Goal: Task Accomplishment & Management: Use online tool/utility

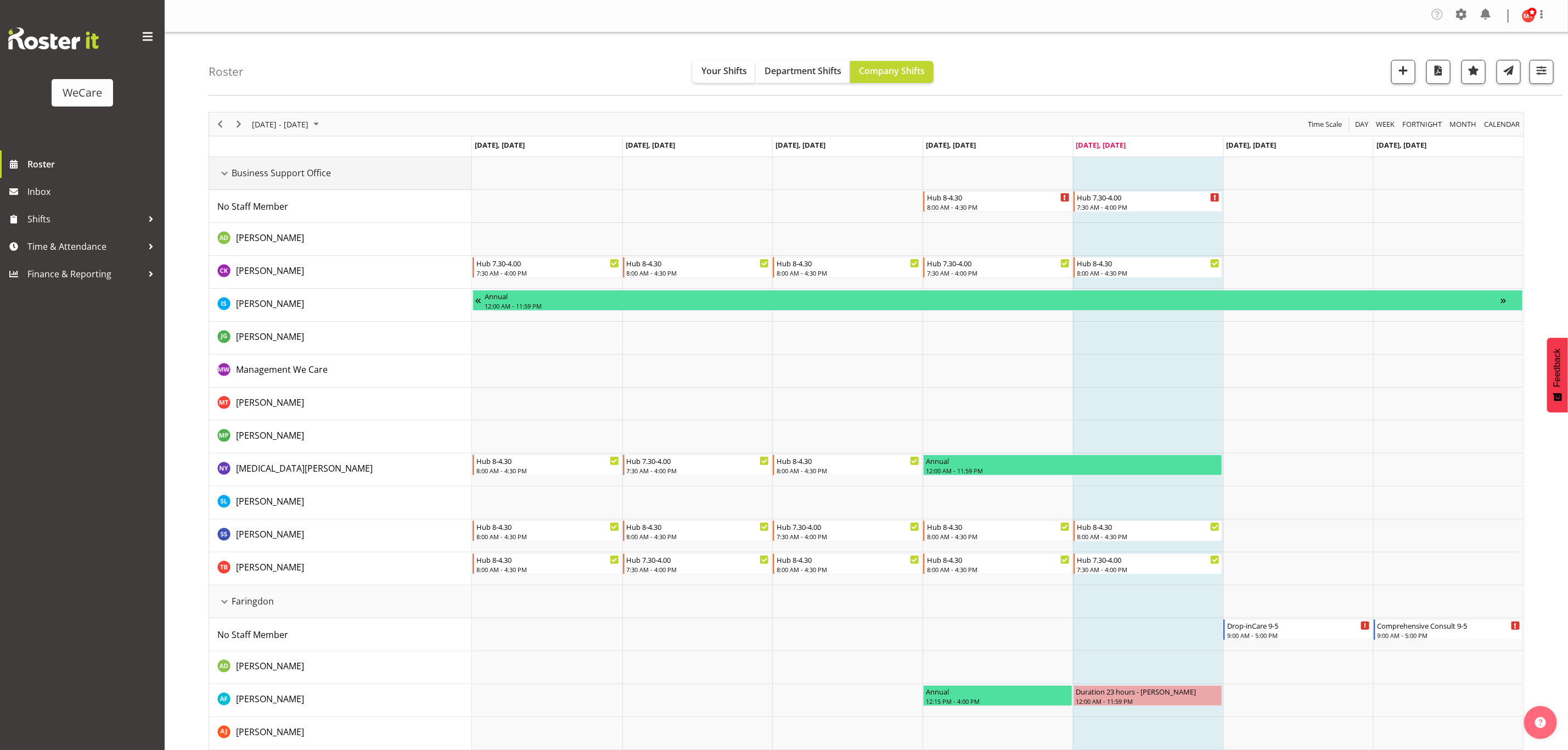
click at [226, 175] on div "Business Support Office resource" at bounding box center [225, 174] width 15 height 15
click at [221, 174] on div "Business Support Office resource" at bounding box center [225, 174] width 15 height 15
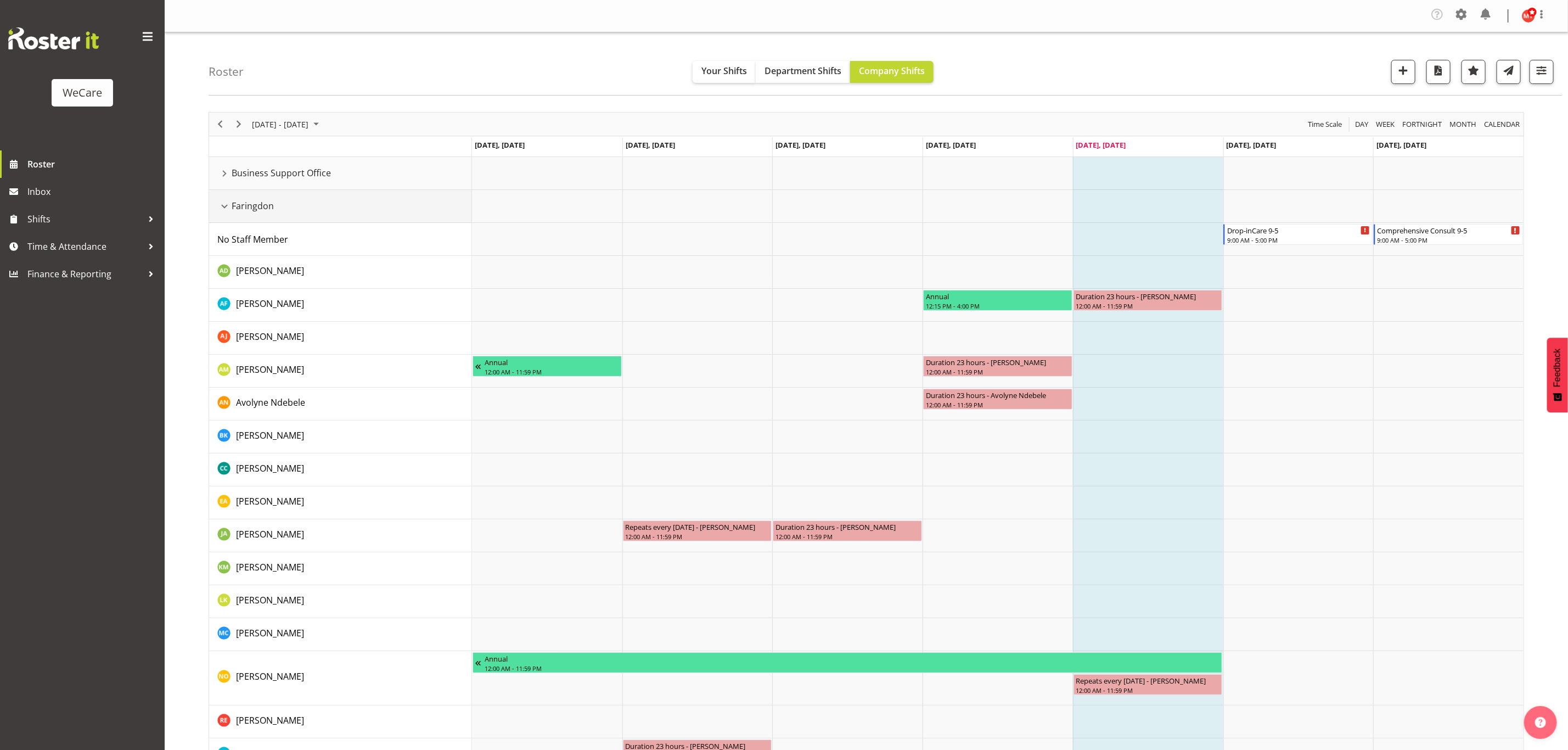
click at [226, 209] on div "Faringdon resource" at bounding box center [225, 206] width 15 height 15
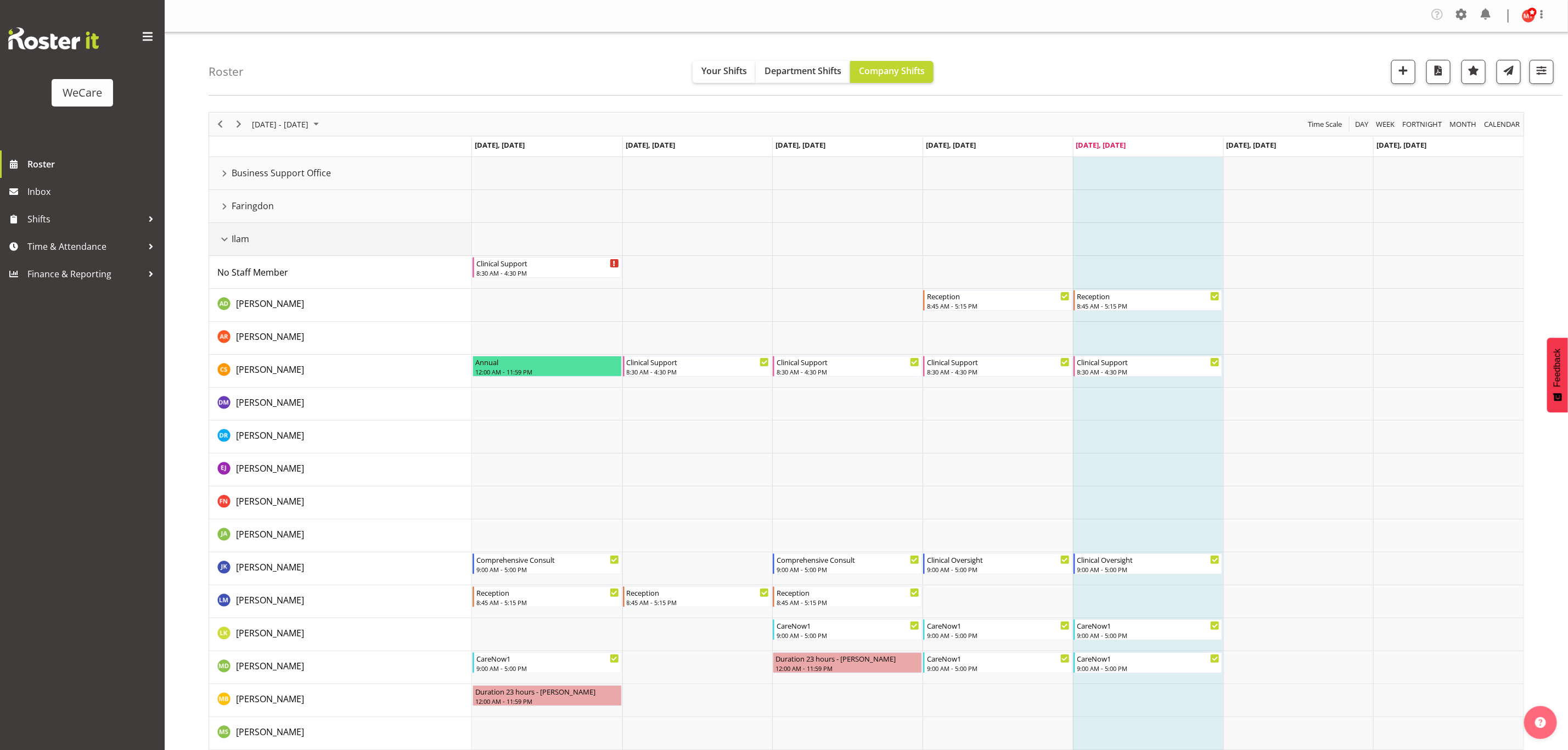
drag, startPoint x: 225, startPoint y: 238, endPoint x: 251, endPoint y: 339, distance: 104.3
click at [226, 238] on div "Ilam resource" at bounding box center [225, 239] width 15 height 15
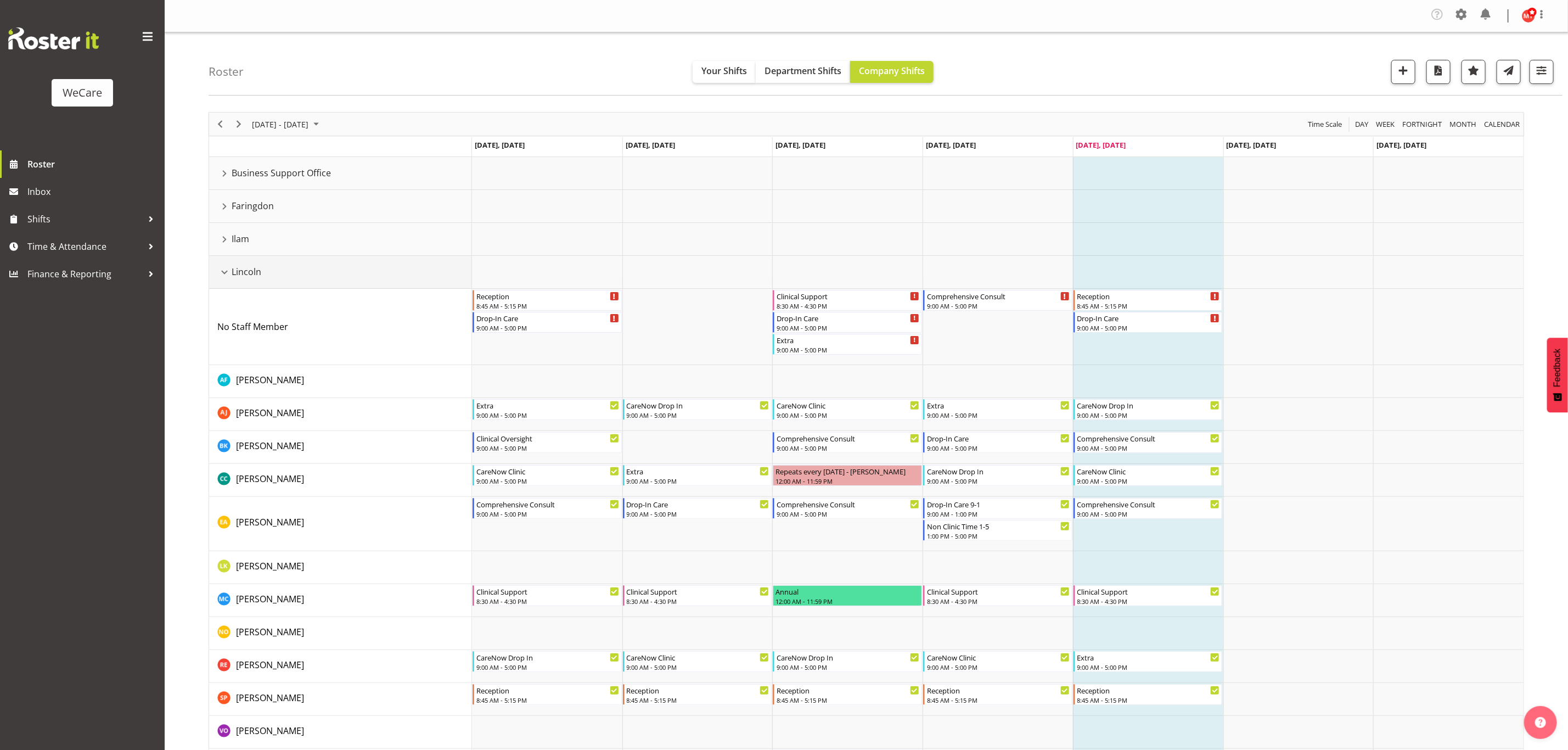
click at [223, 274] on div "Lincoln resource" at bounding box center [225, 272] width 15 height 15
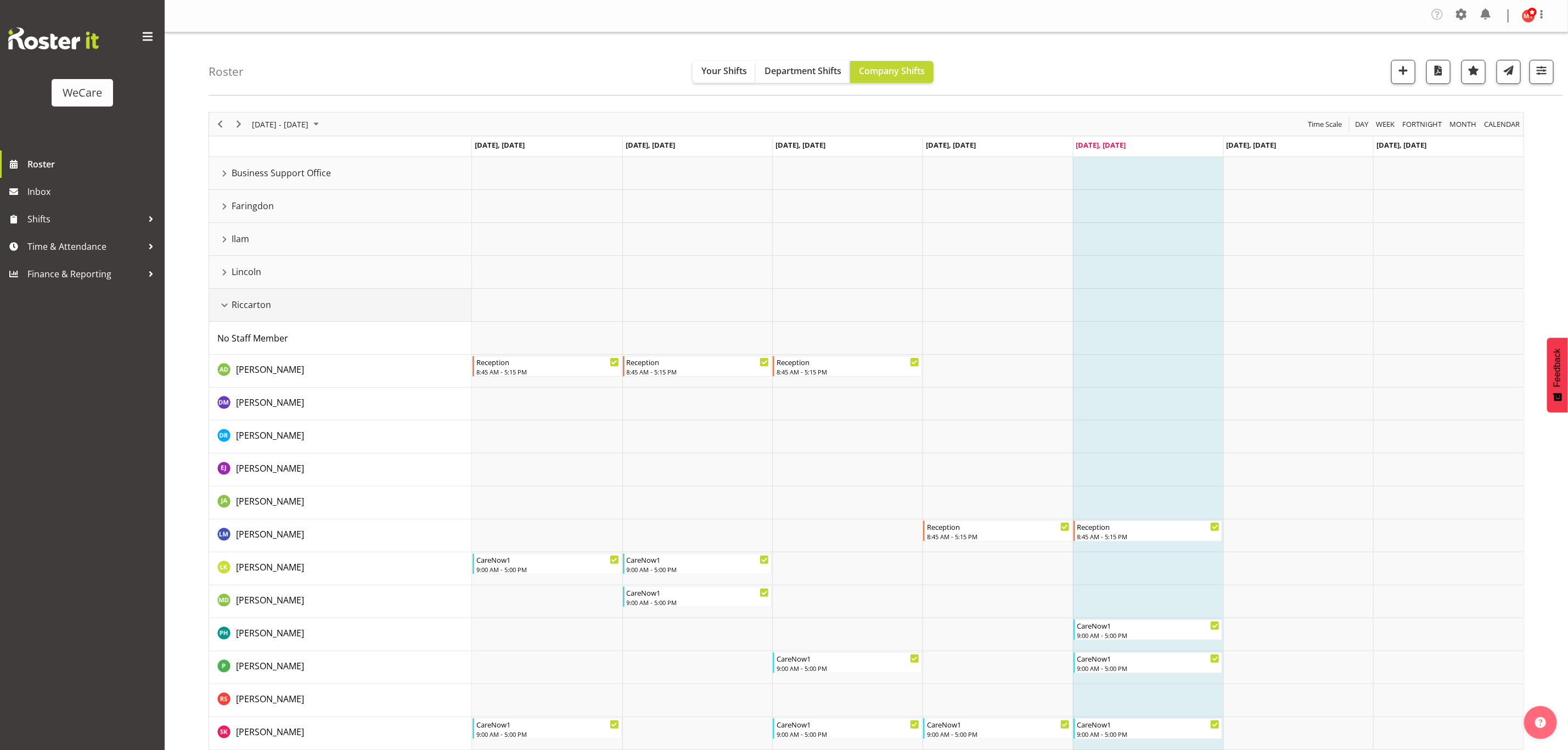
click at [225, 302] on div "Riccarton resource" at bounding box center [225, 305] width 15 height 15
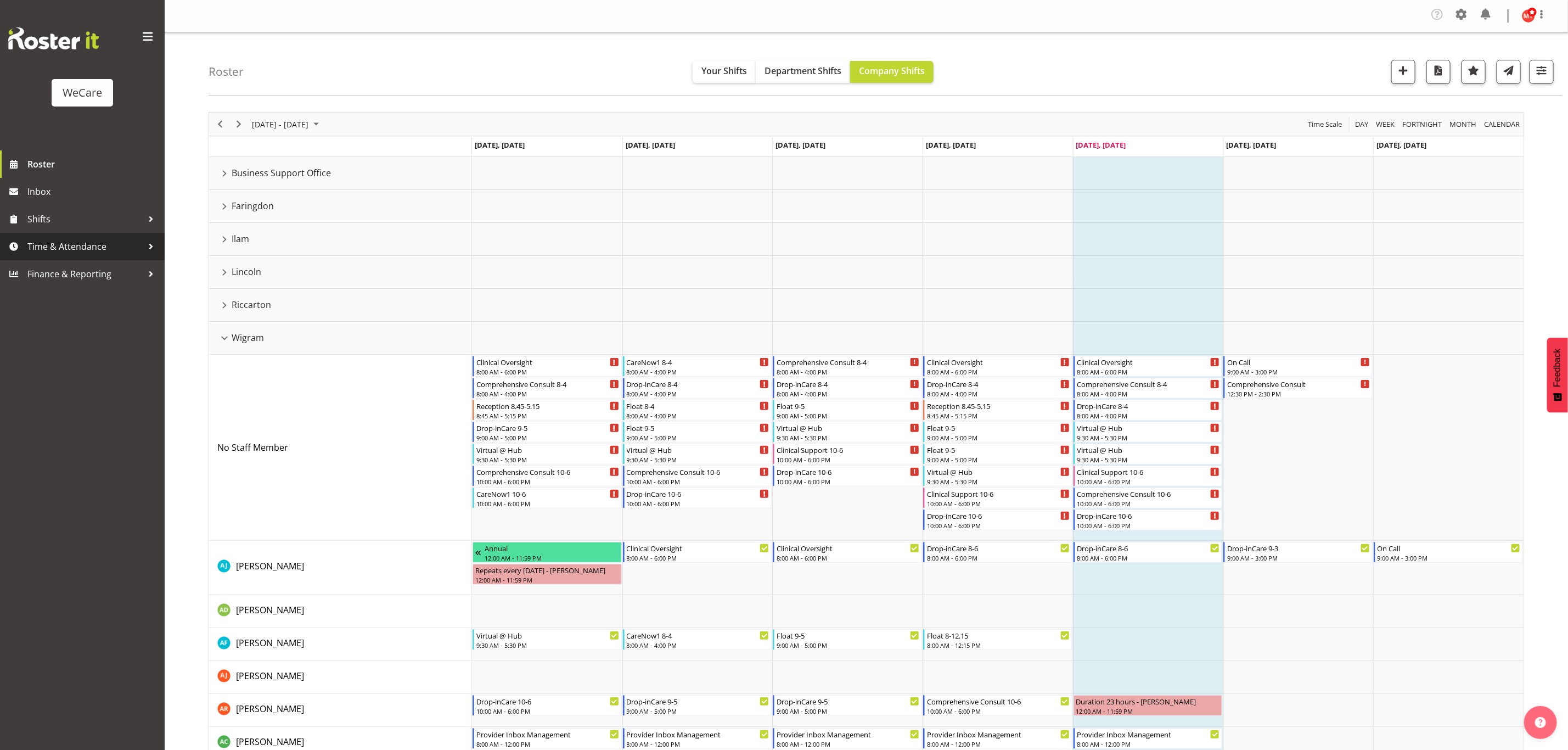
click at [112, 247] on span "Time & Attendance" at bounding box center [85, 247] width 115 height 16
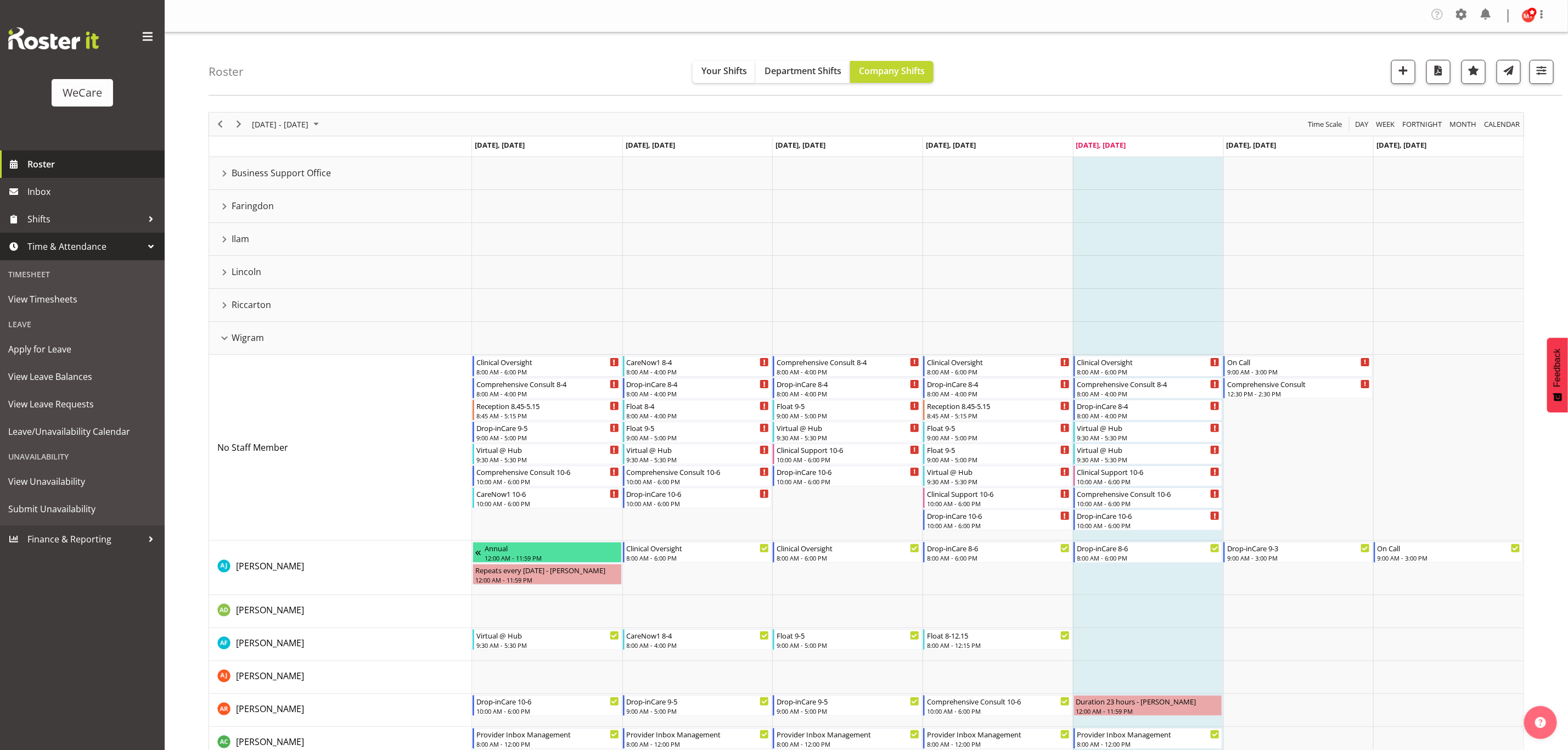
click at [50, 169] on span "Roster" at bounding box center [93, 164] width 132 height 16
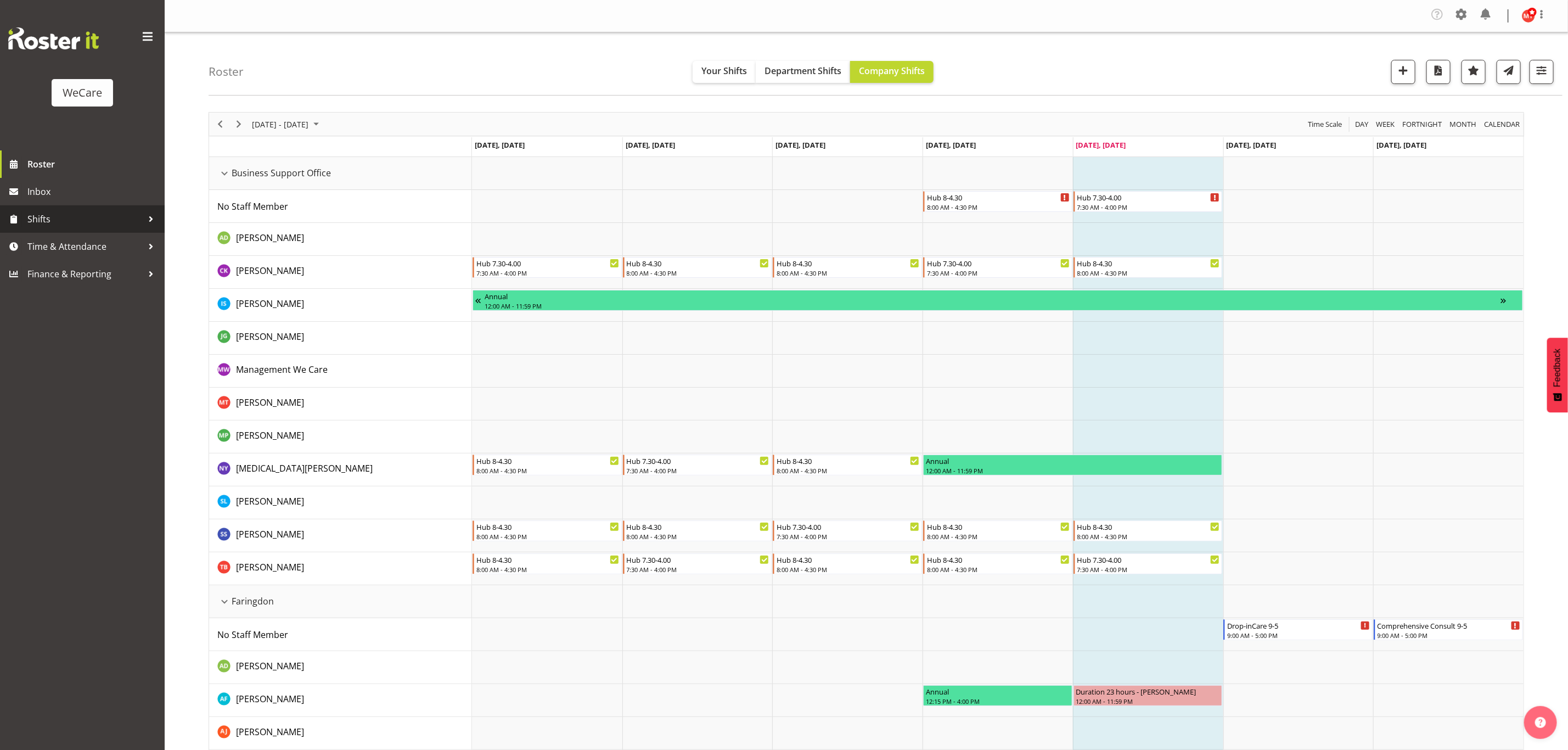
click at [147, 221] on div at bounding box center [151, 219] width 16 height 16
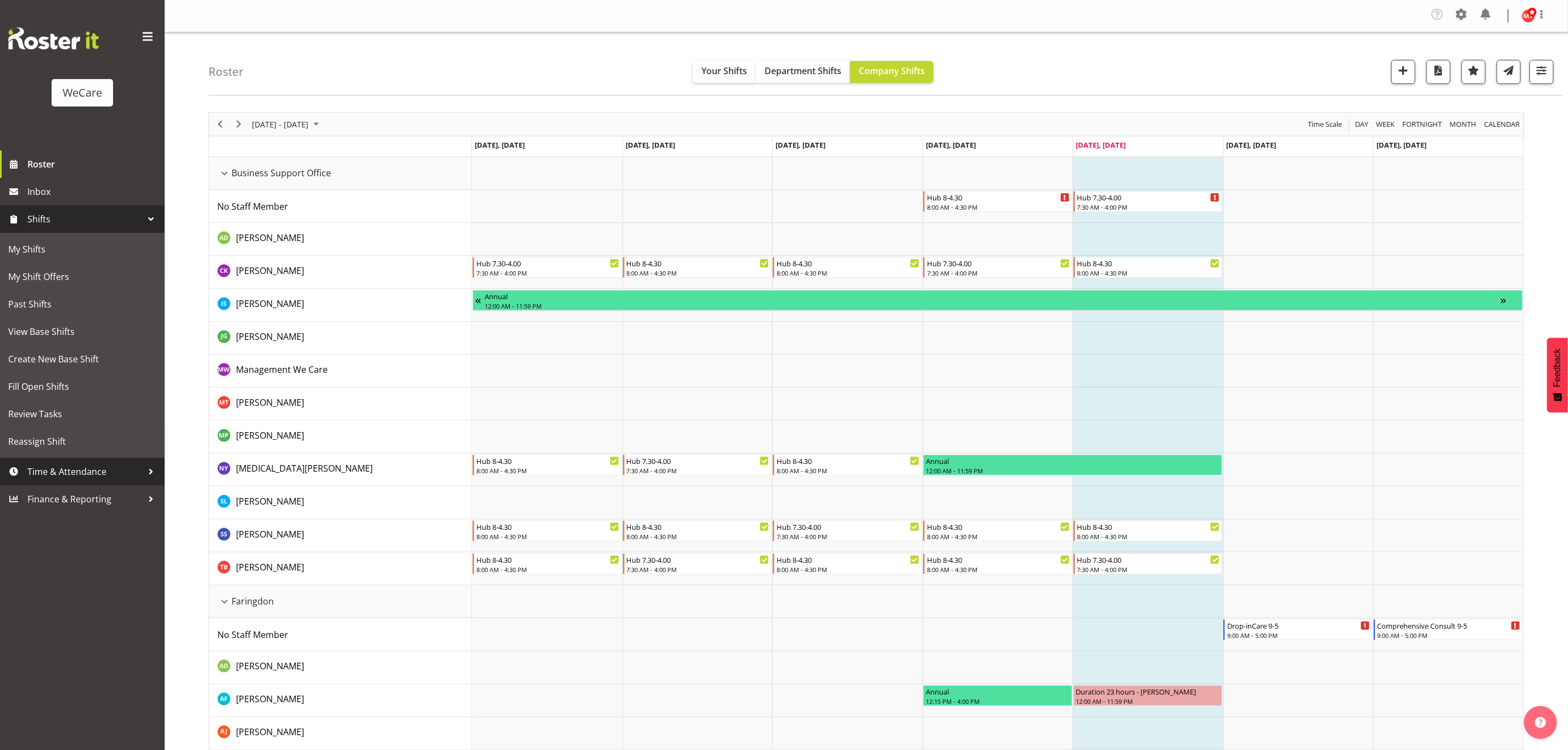
click at [132, 476] on span "Time & Attendance" at bounding box center [85, 471] width 115 height 16
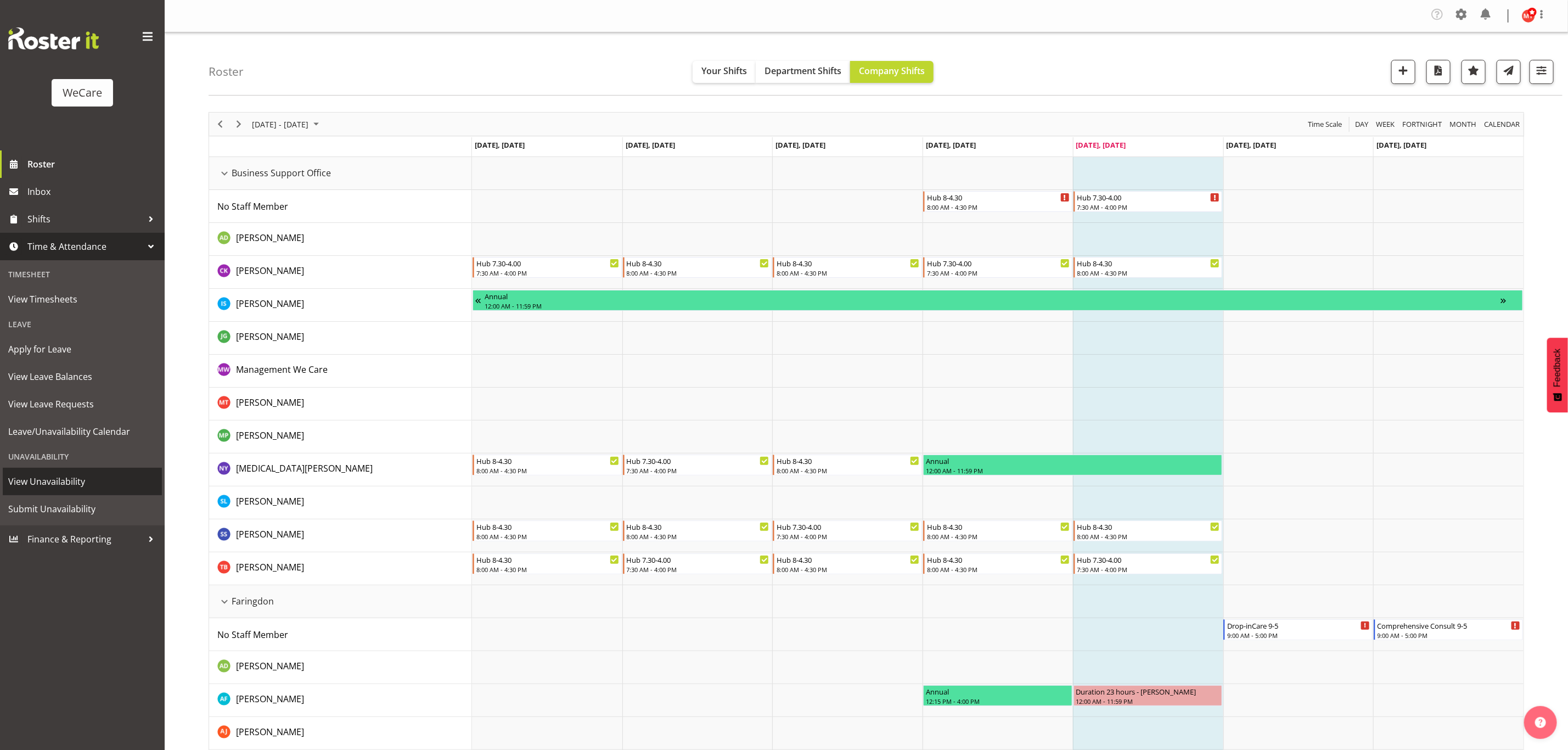
click at [96, 484] on span "View Unavailability" at bounding box center [82, 481] width 148 height 16
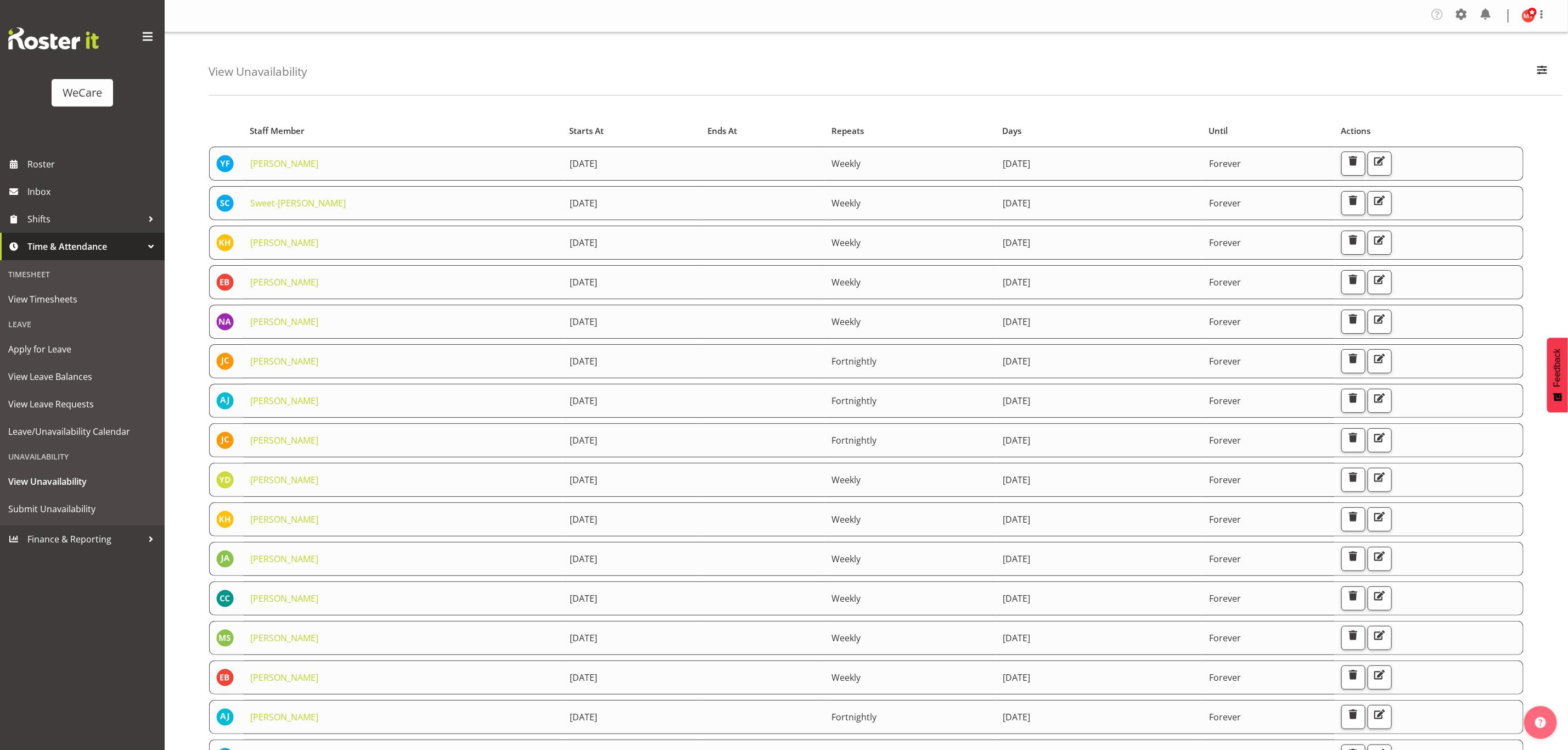
click at [315, 79] on div "View Unavailability Search Search for a particular employee Showing current una…" at bounding box center [885, 63] width 1354 height 63
click at [1457, 18] on span at bounding box center [1461, 14] width 17 height 17
click at [1376, 121] on link "Employees" at bounding box center [1394, 122] width 152 height 20
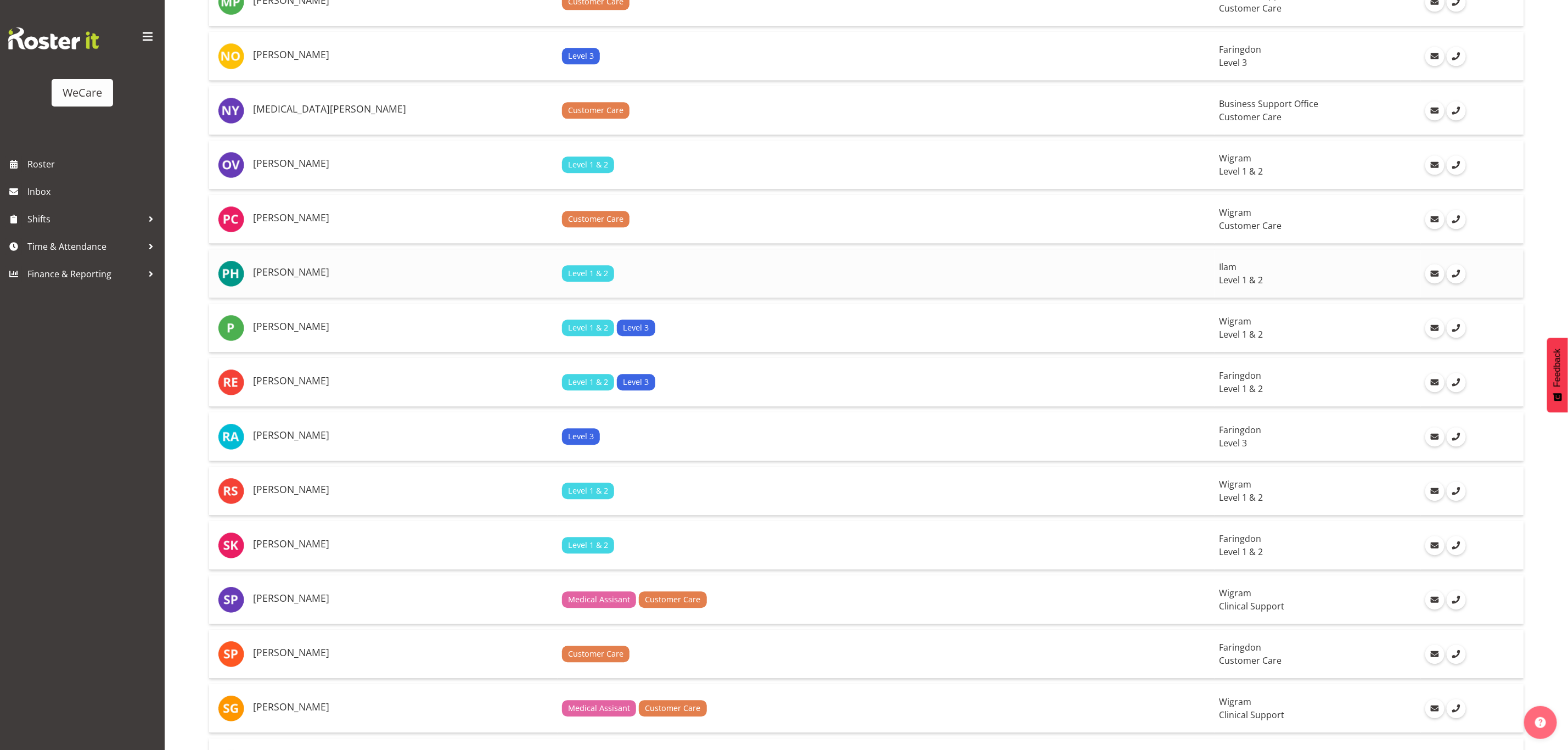
scroll to position [2189, 0]
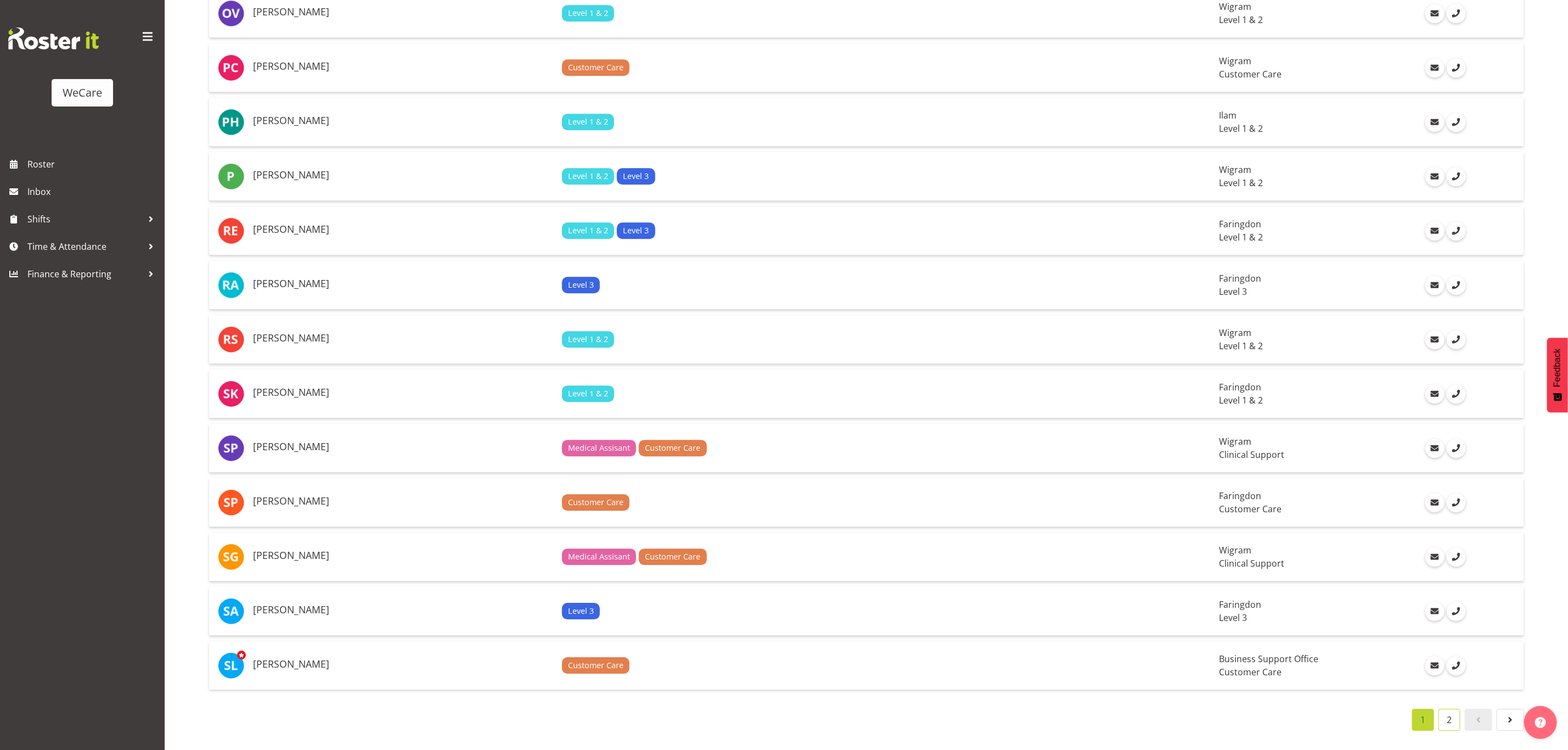
click at [1449, 709] on link "2" at bounding box center [1449, 720] width 22 height 22
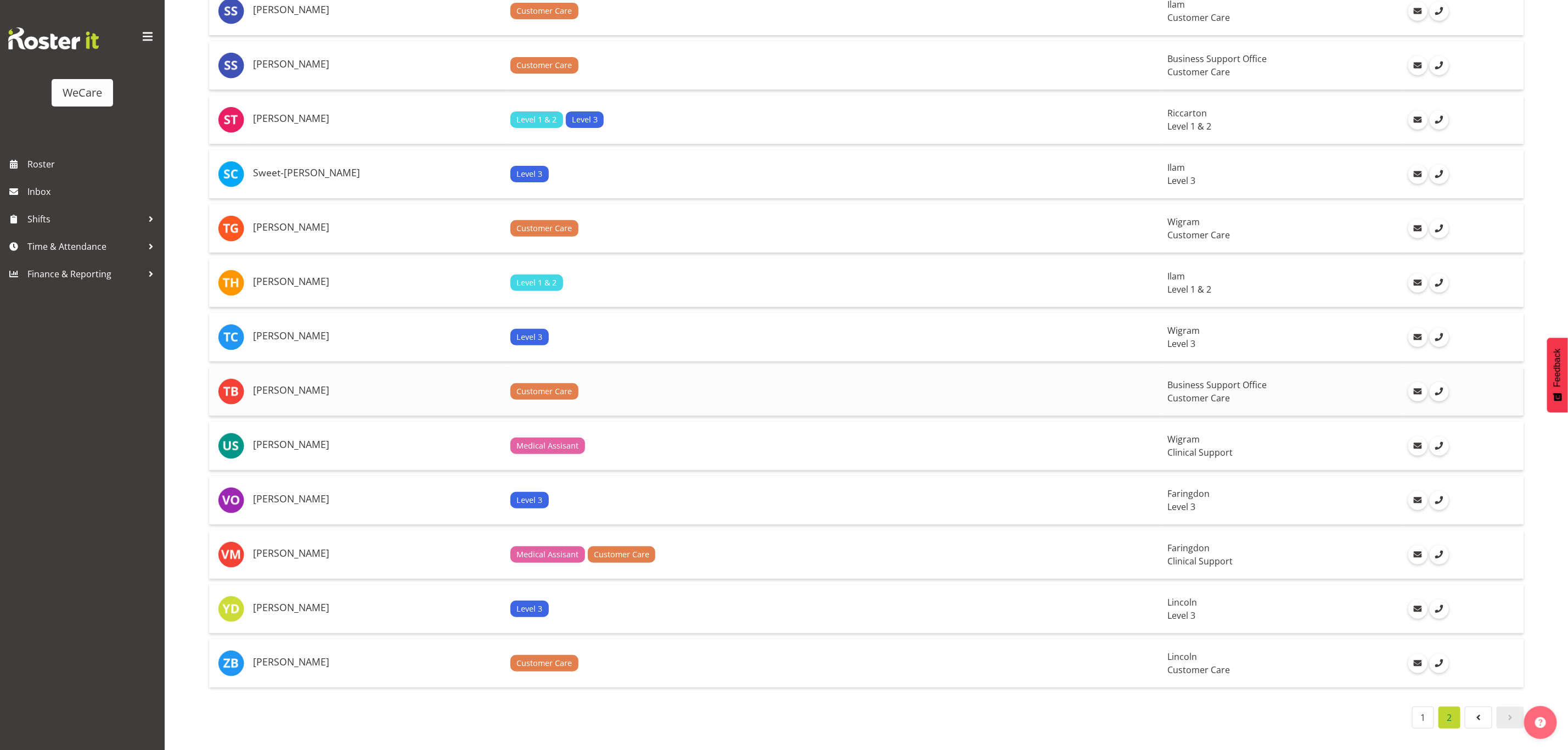
scroll to position [188, 0]
click at [1423, 709] on link "1" at bounding box center [1424, 718] width 22 height 22
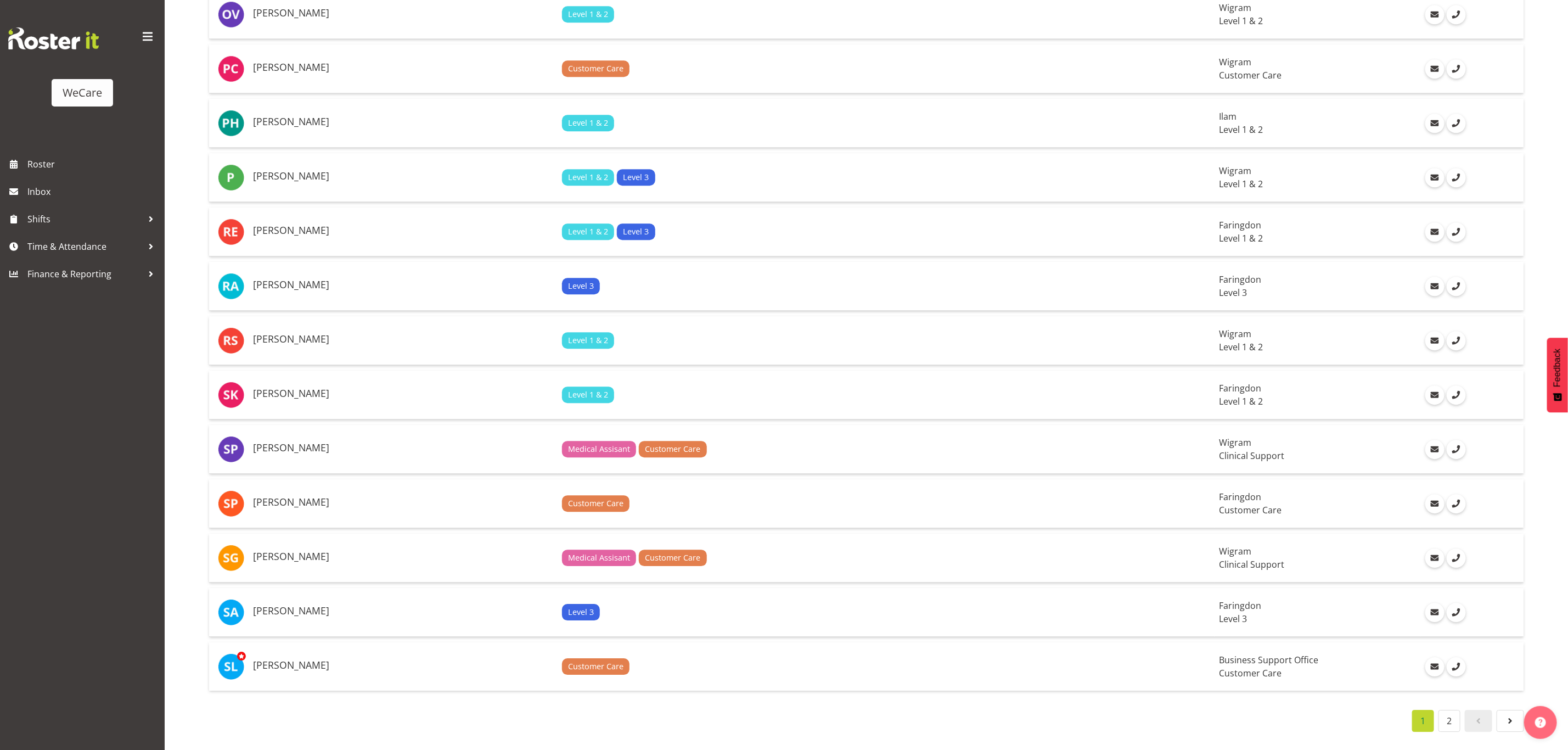
scroll to position [2189, 0]
click at [110, 272] on span "Finance & Reporting" at bounding box center [85, 274] width 115 height 16
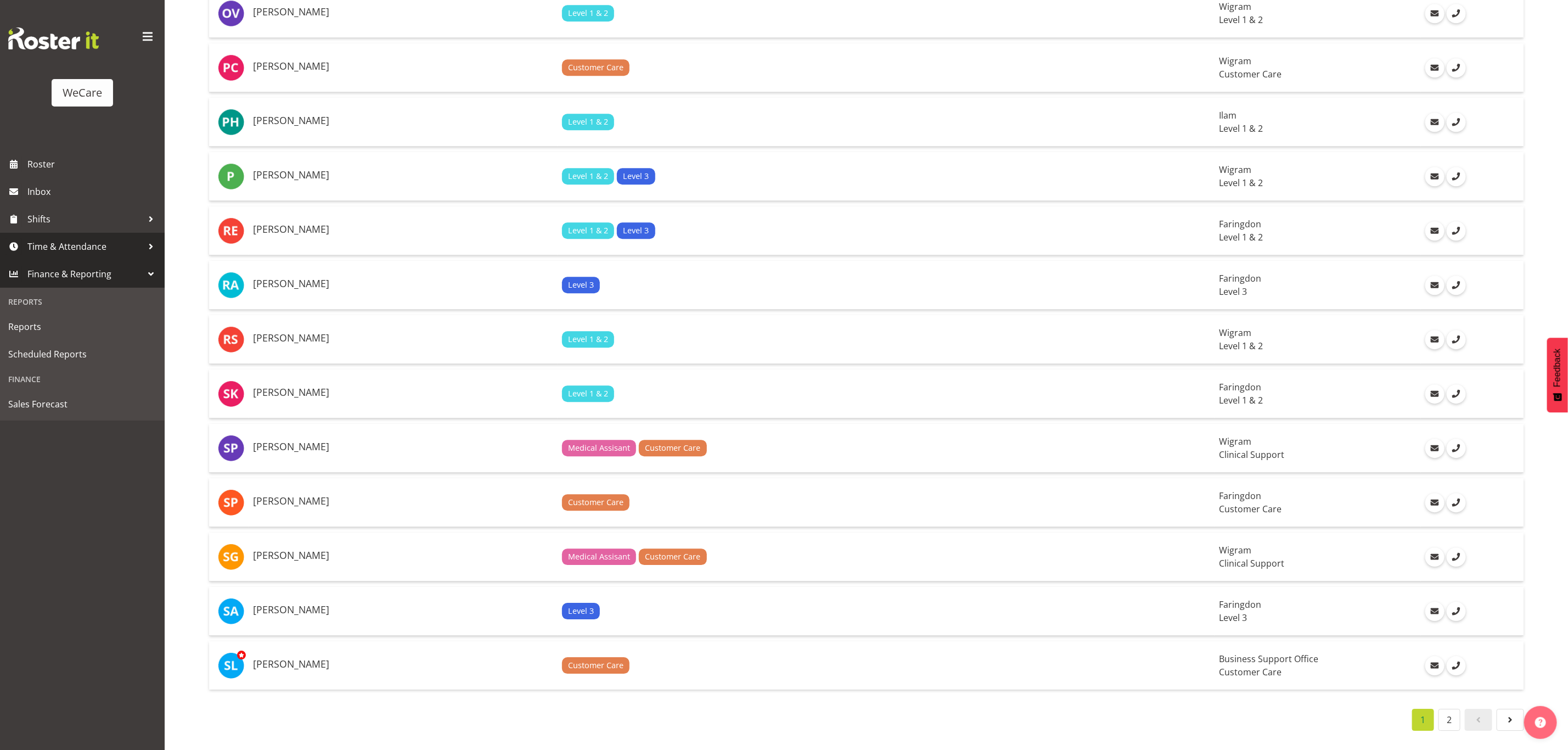
click at [129, 242] on span "Time & Attendance" at bounding box center [85, 247] width 115 height 16
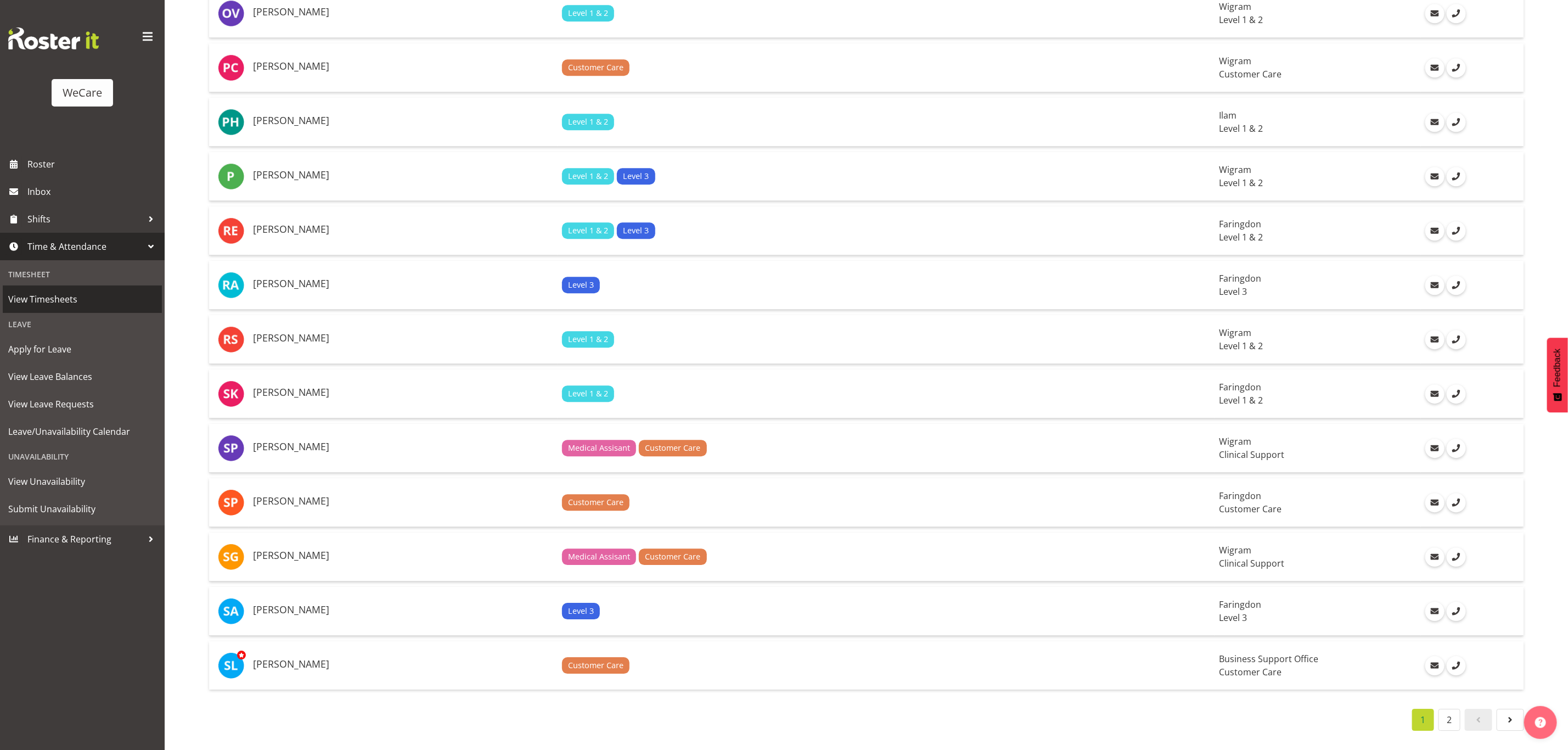
click at [80, 297] on span "View Timesheets" at bounding box center [82, 300] width 148 height 16
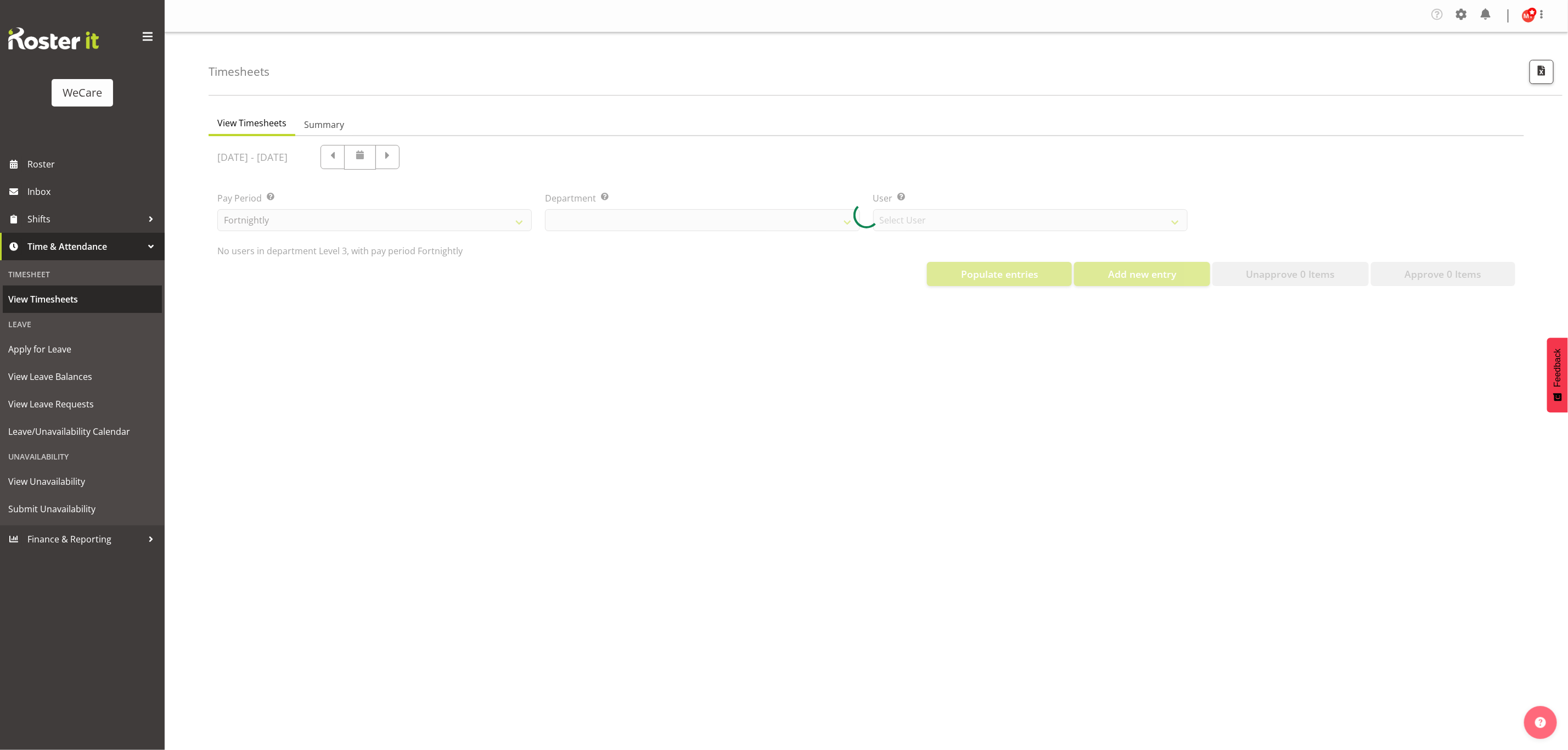
select select "868"
select select "10453"
